Goal: Task Accomplishment & Management: Use online tool/utility

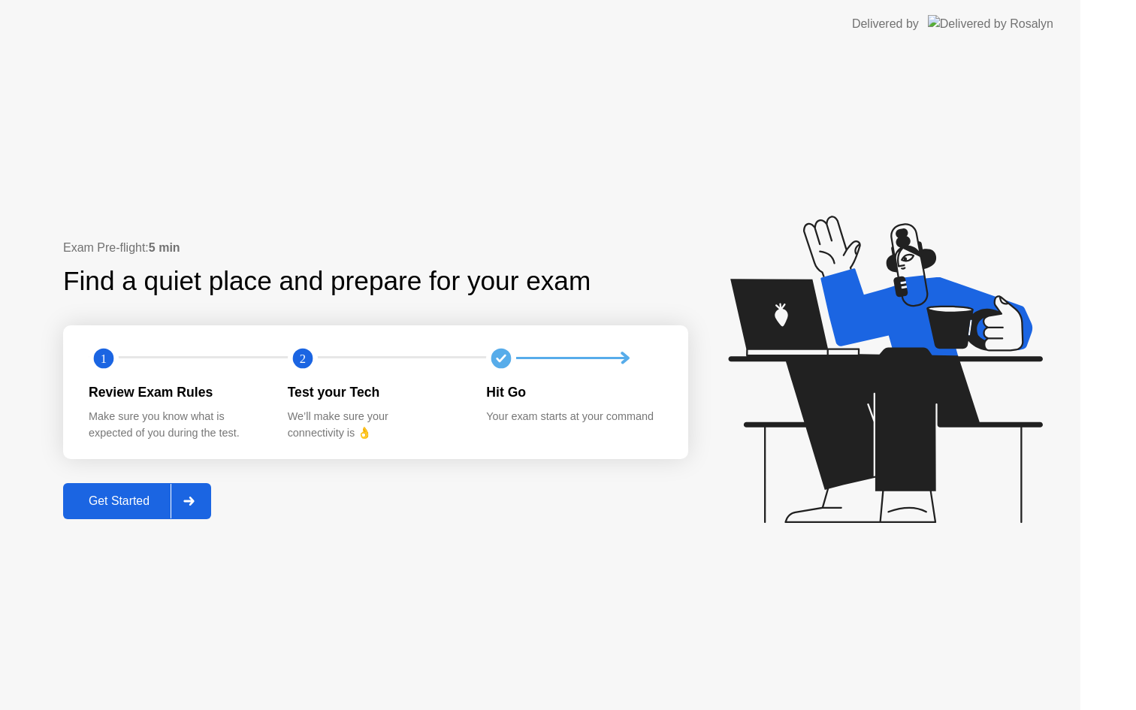
click at [944, 426] on icon at bounding box center [885, 369] width 314 height 307
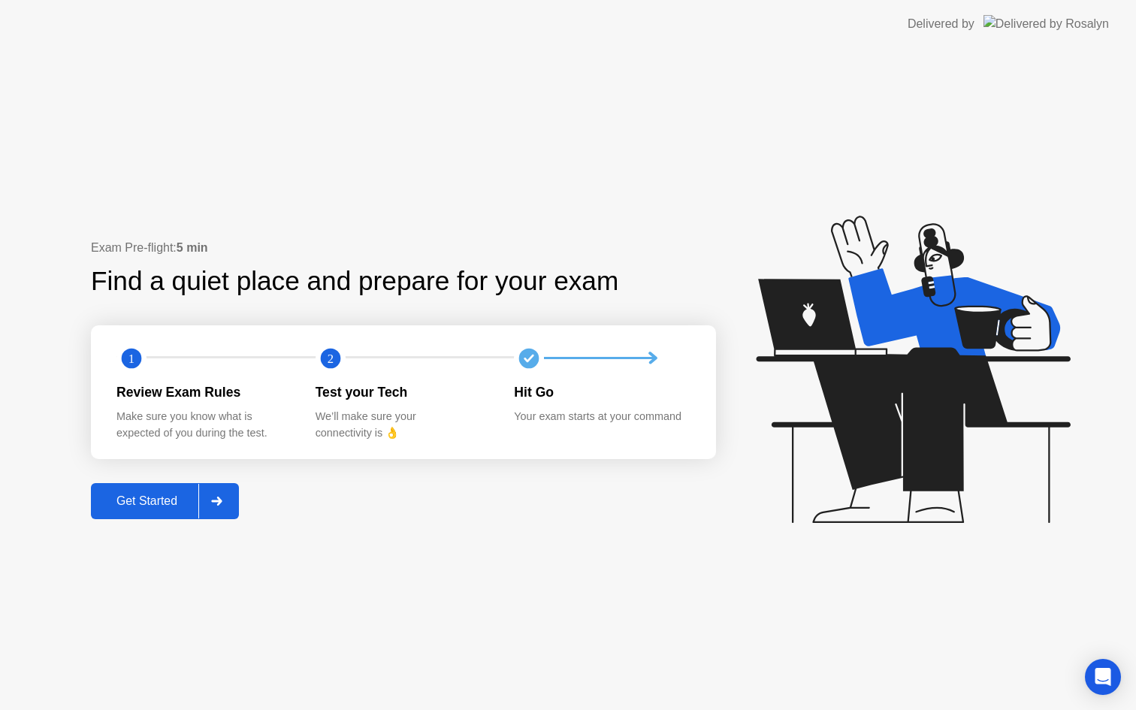
click at [159, 501] on div "Get Started" at bounding box center [146, 502] width 103 height 14
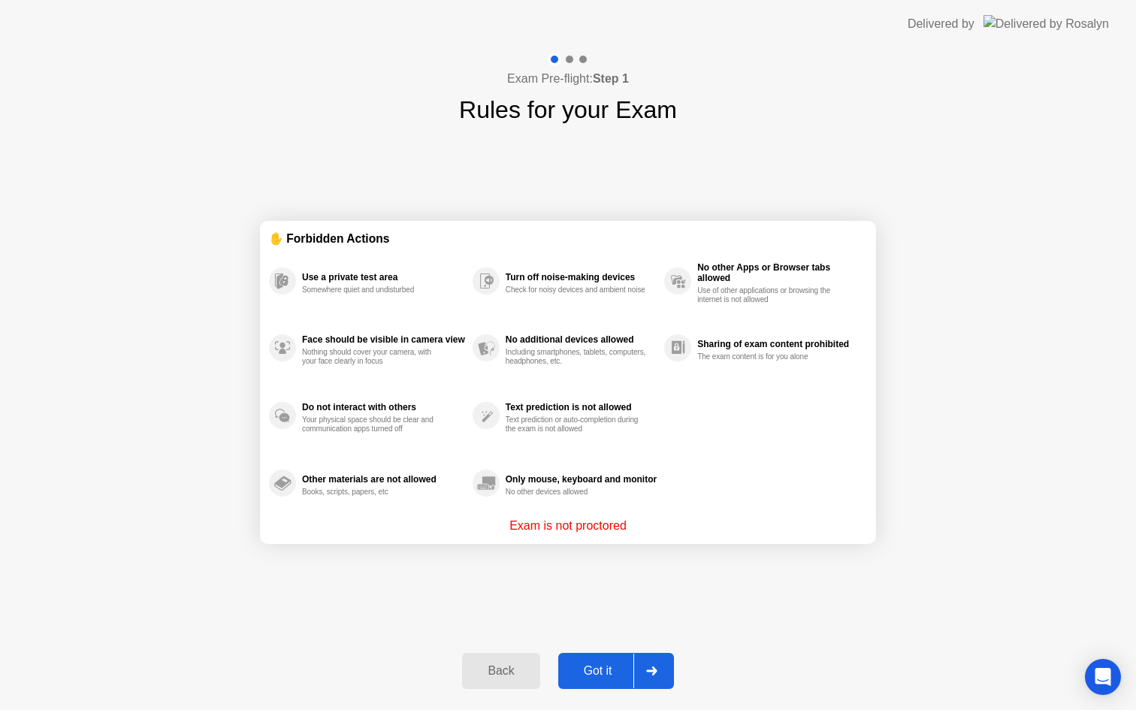
click at [602, 674] on div "Got it" at bounding box center [598, 671] width 71 height 14
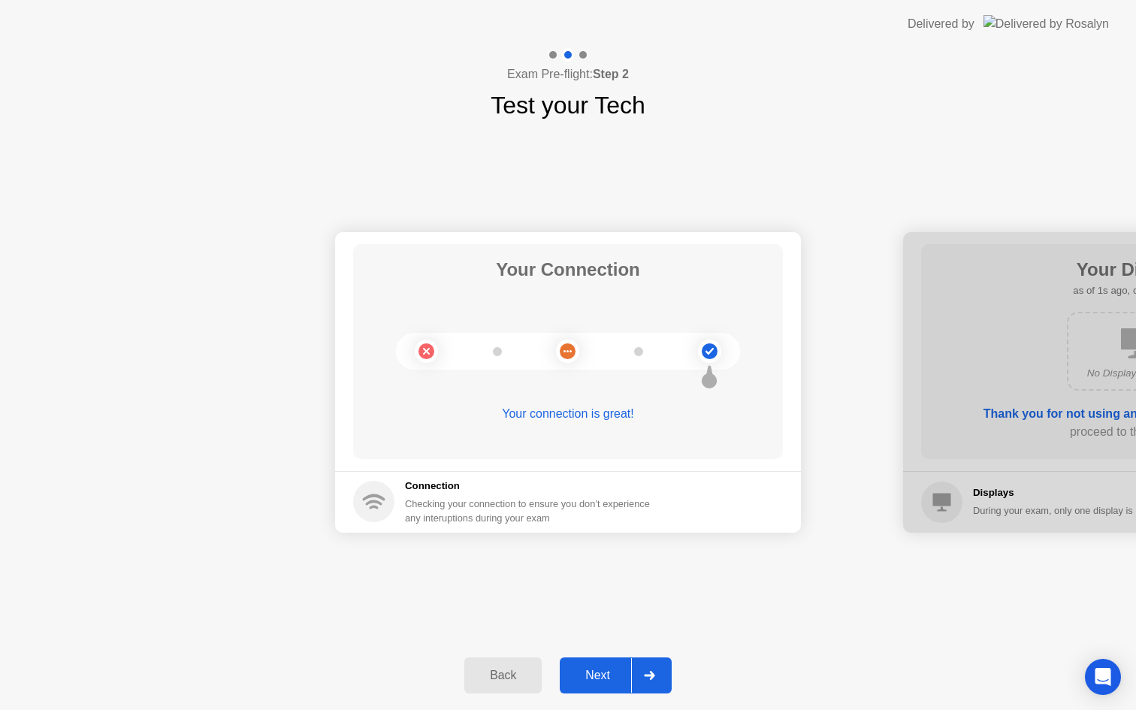
click at [586, 694] on div "Back Next" at bounding box center [568, 675] width 1136 height 69
click at [593, 669] on div "Next" at bounding box center [597, 676] width 67 height 14
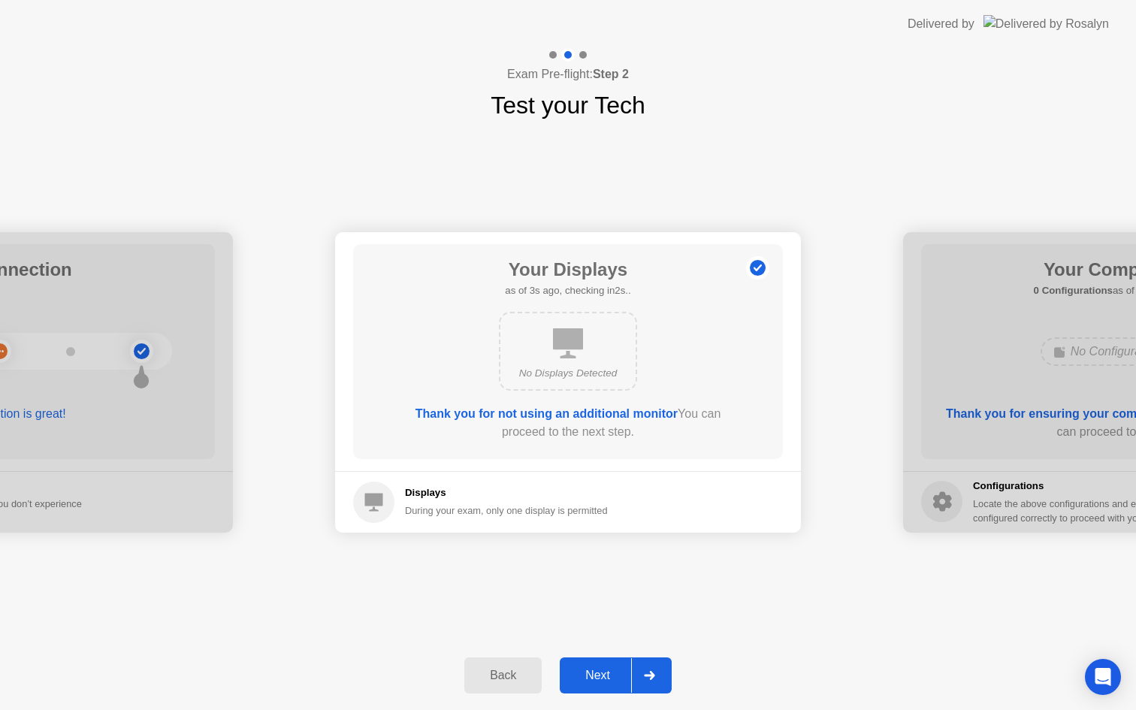
click at [592, 669] on div "Next" at bounding box center [597, 676] width 67 height 14
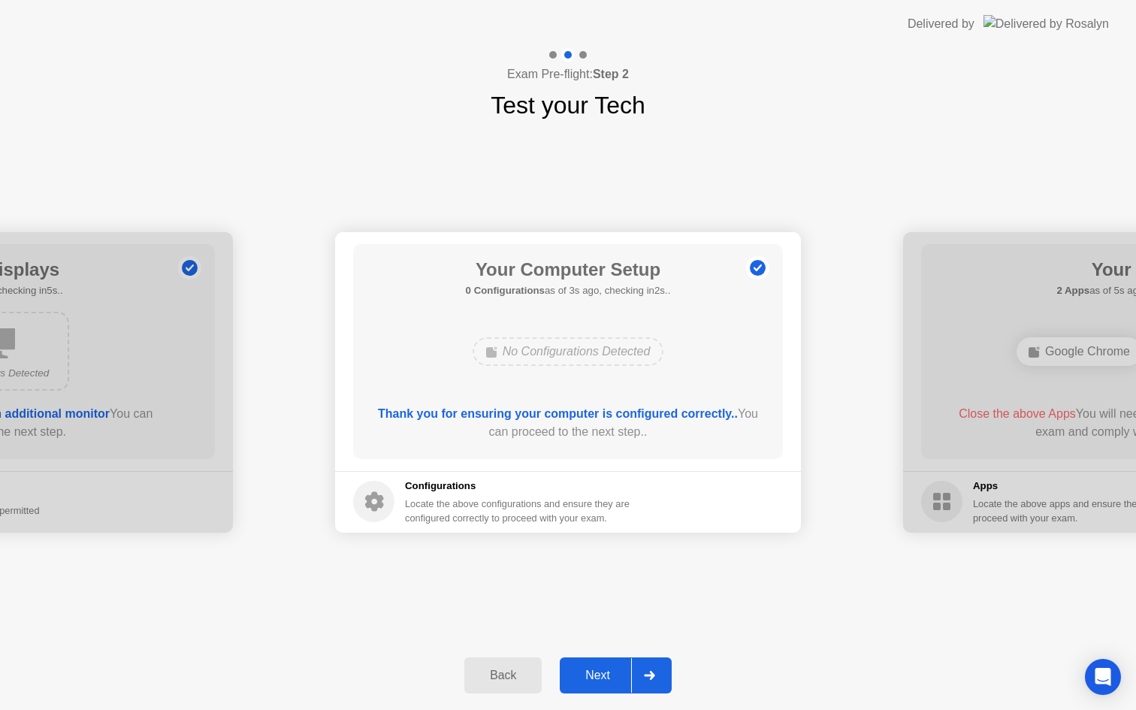
click at [597, 678] on div "Next" at bounding box center [597, 676] width 67 height 14
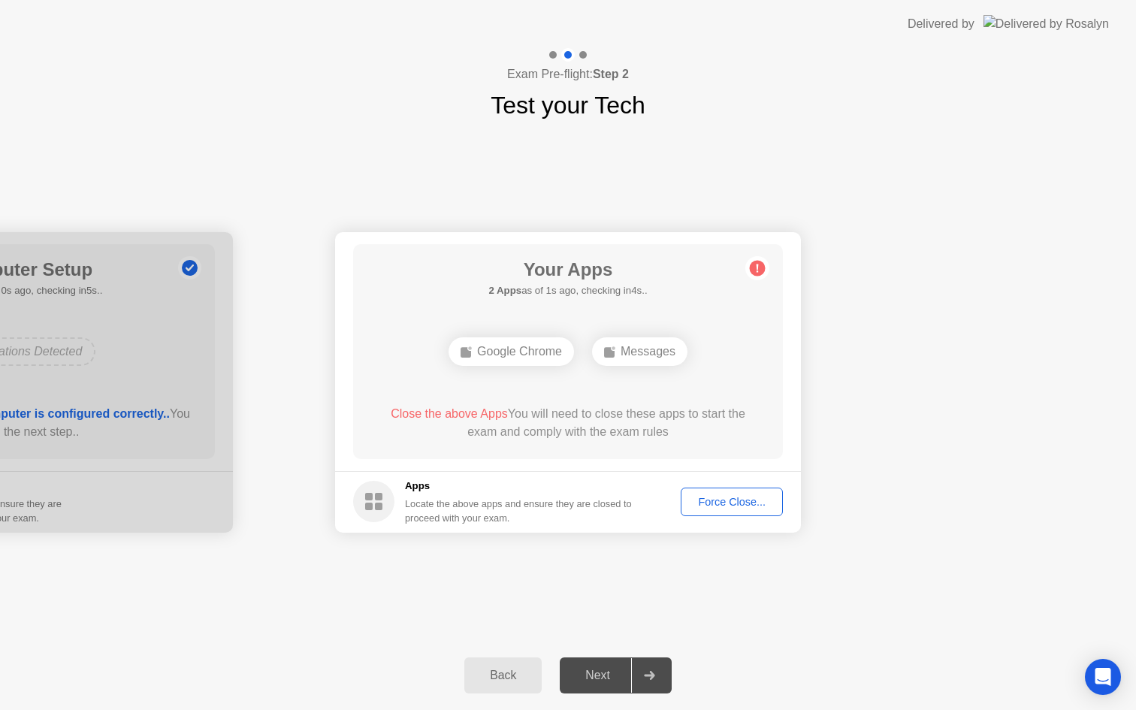
click at [724, 501] on div "Force Close..." at bounding box center [732, 502] width 92 height 12
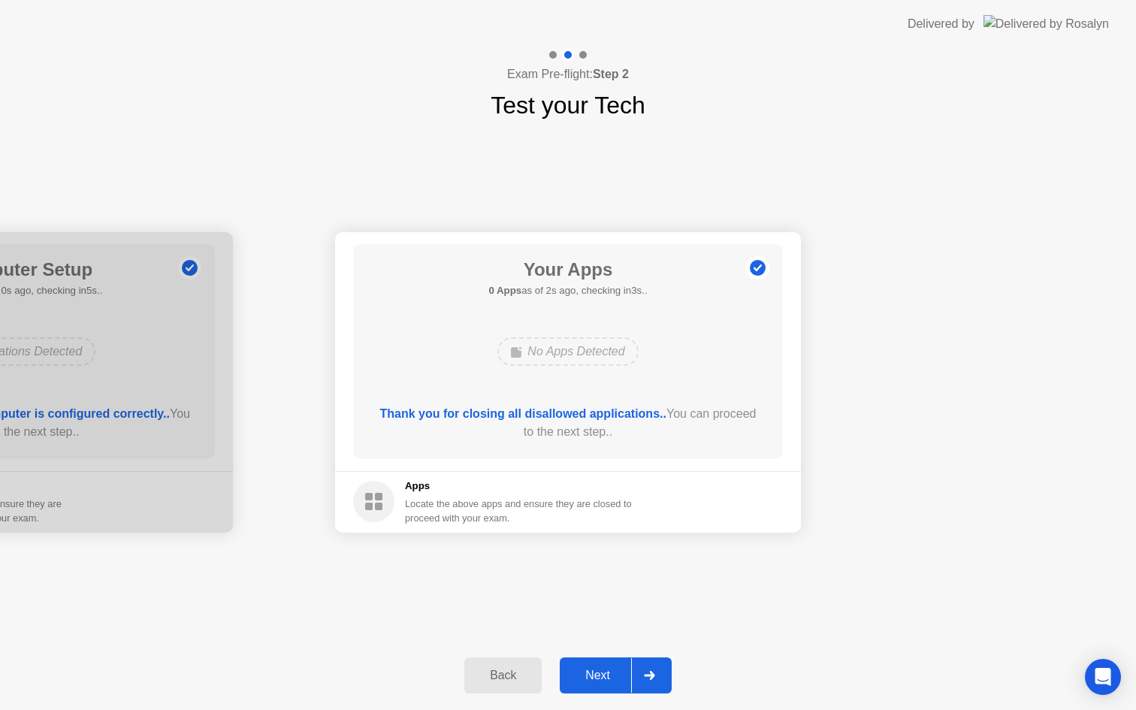
click at [601, 671] on div "Next" at bounding box center [597, 676] width 67 height 14
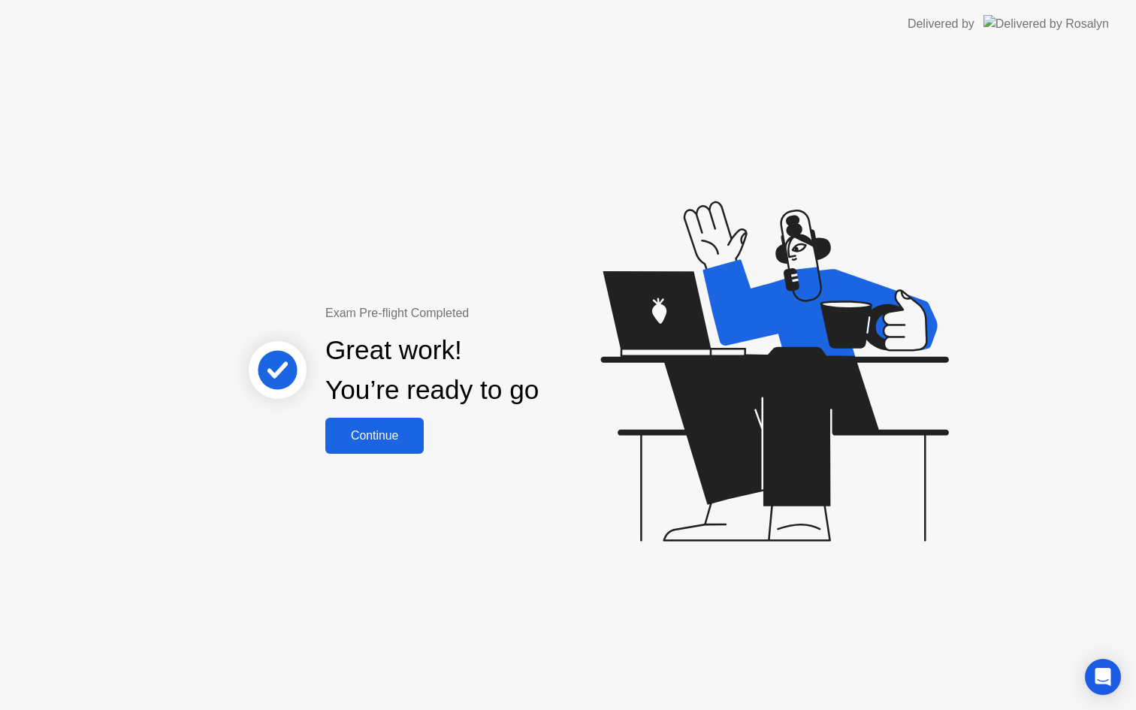
click at [376, 449] on button "Continue" at bounding box center [374, 436] width 98 height 36
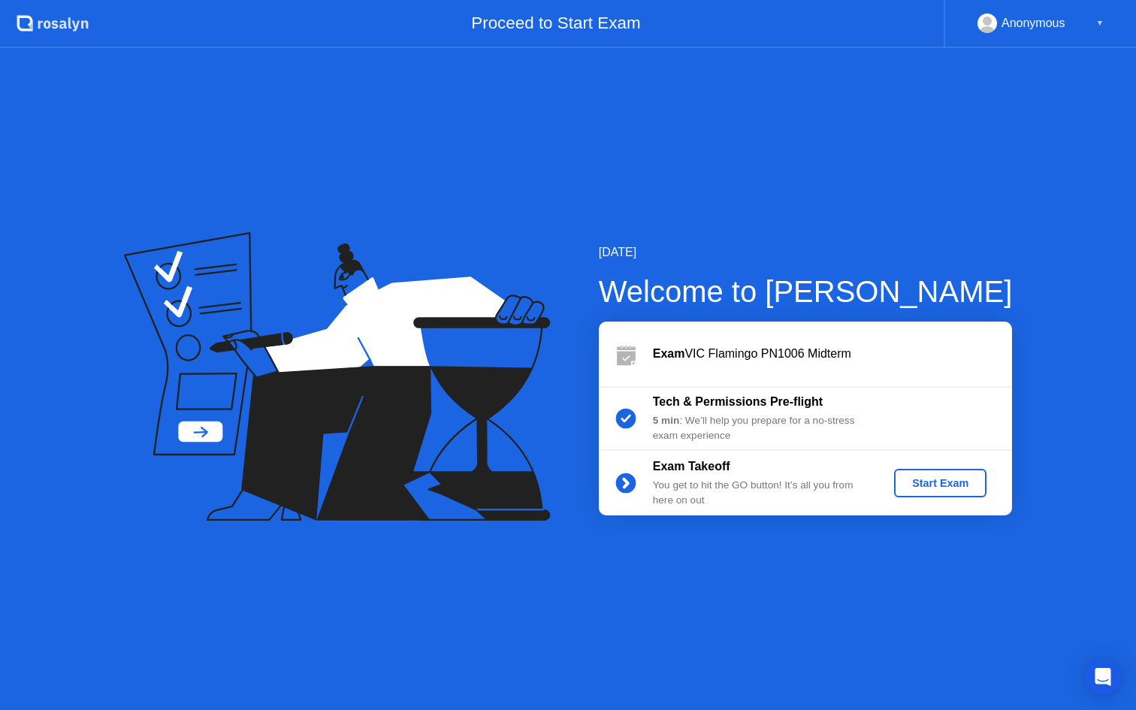
click at [927, 485] on div "Start Exam" at bounding box center [940, 483] width 80 height 12
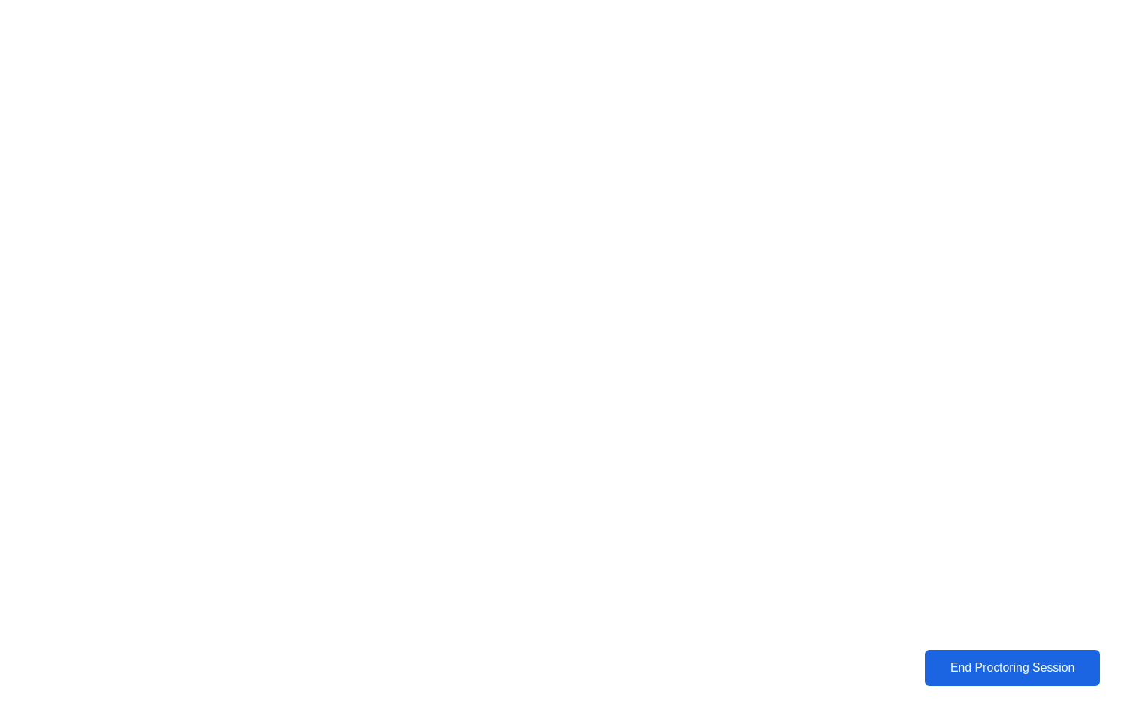
click at [1019, 668] on div "End Proctoring Session" at bounding box center [1012, 668] width 167 height 14
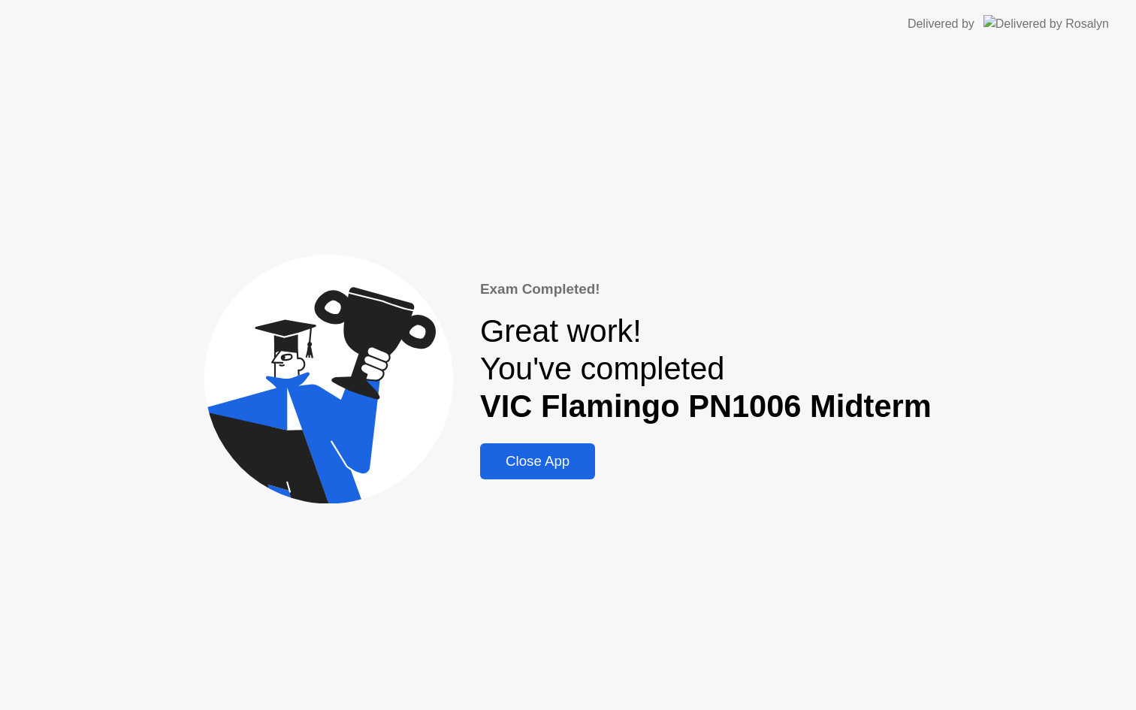
click at [575, 477] on button "Close App" at bounding box center [537, 461] width 115 height 36
